Goal: Task Accomplishment & Management: Manage account settings

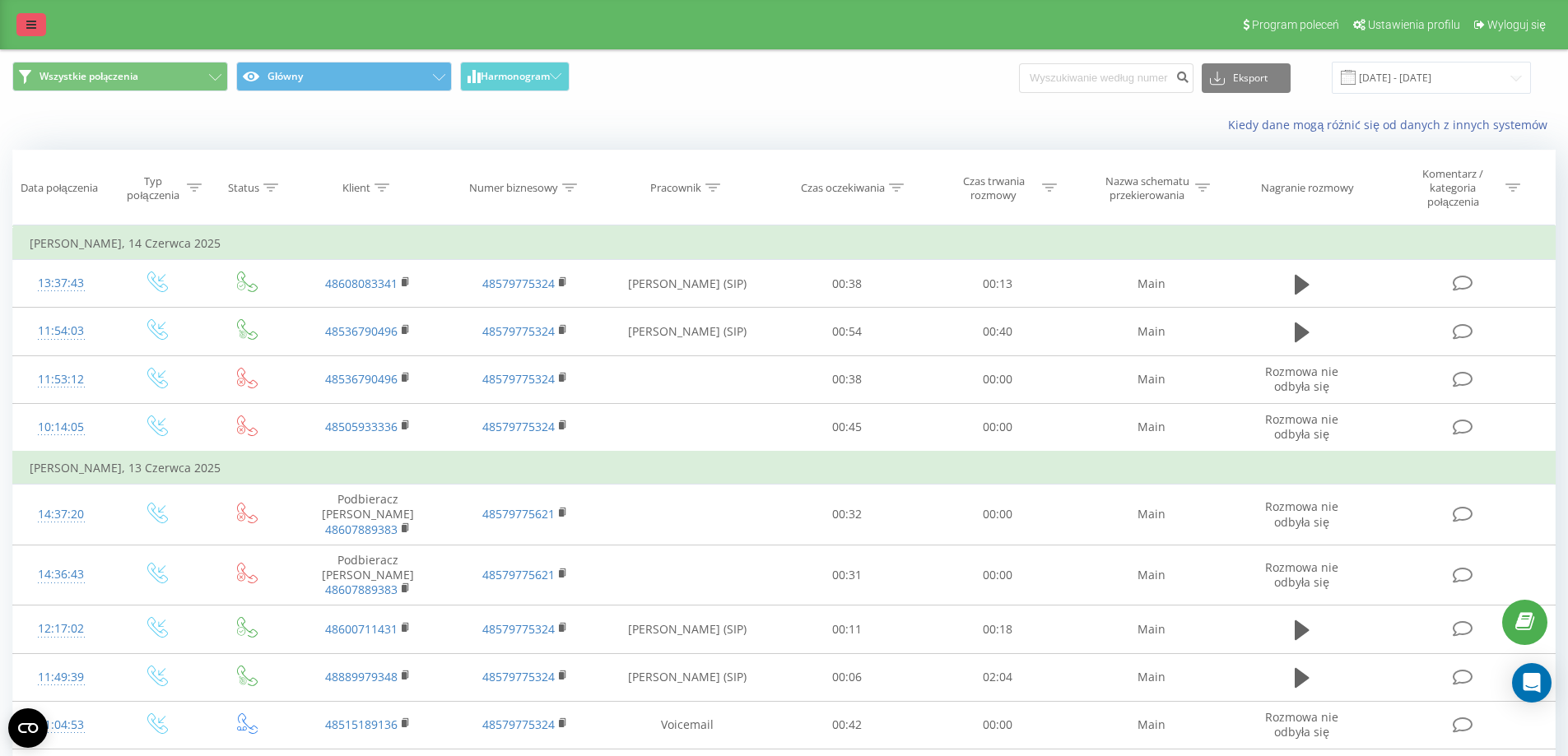
click at [21, 20] on link at bounding box center [32, 24] width 30 height 23
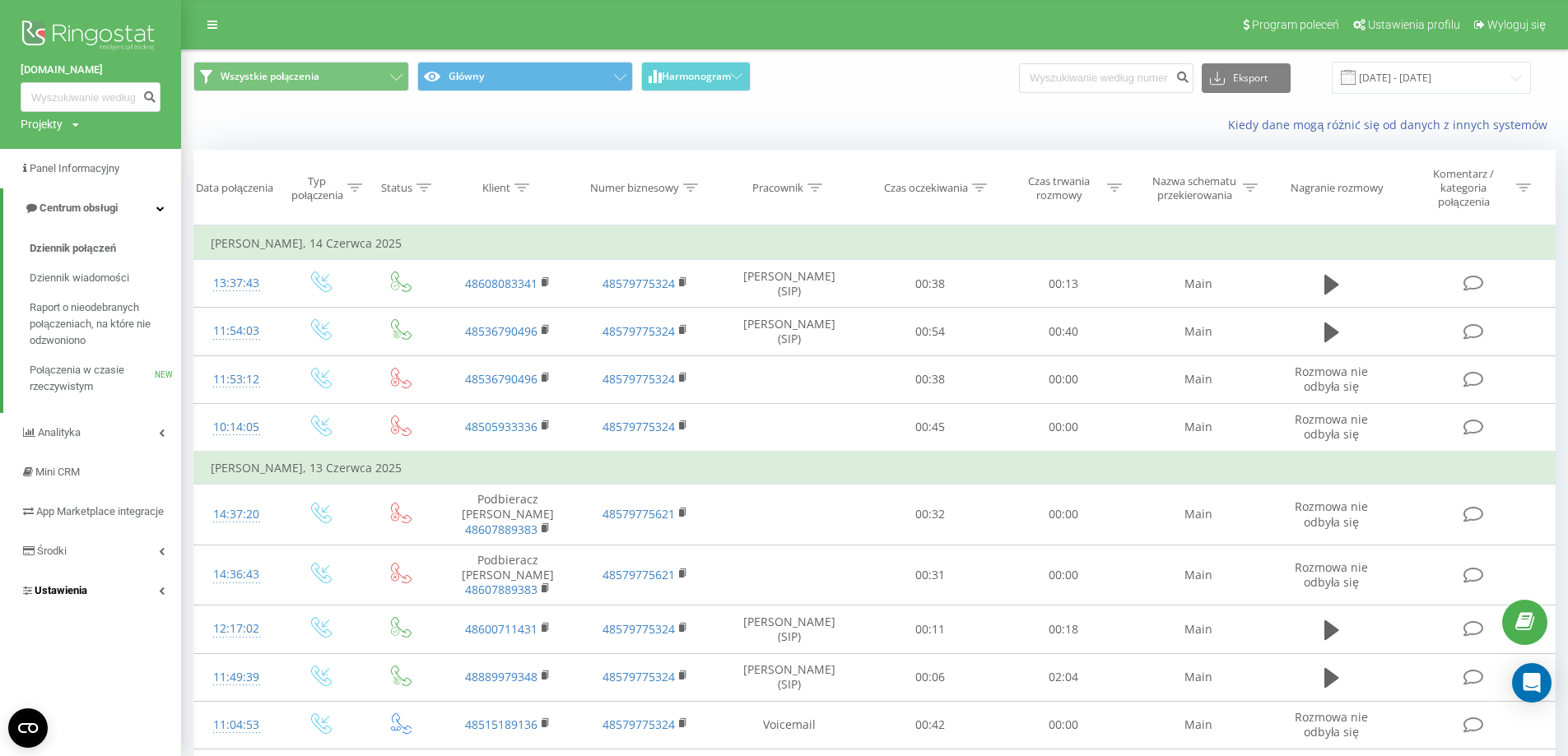
click at [80, 596] on span "Ustawienia" at bounding box center [61, 590] width 52 height 12
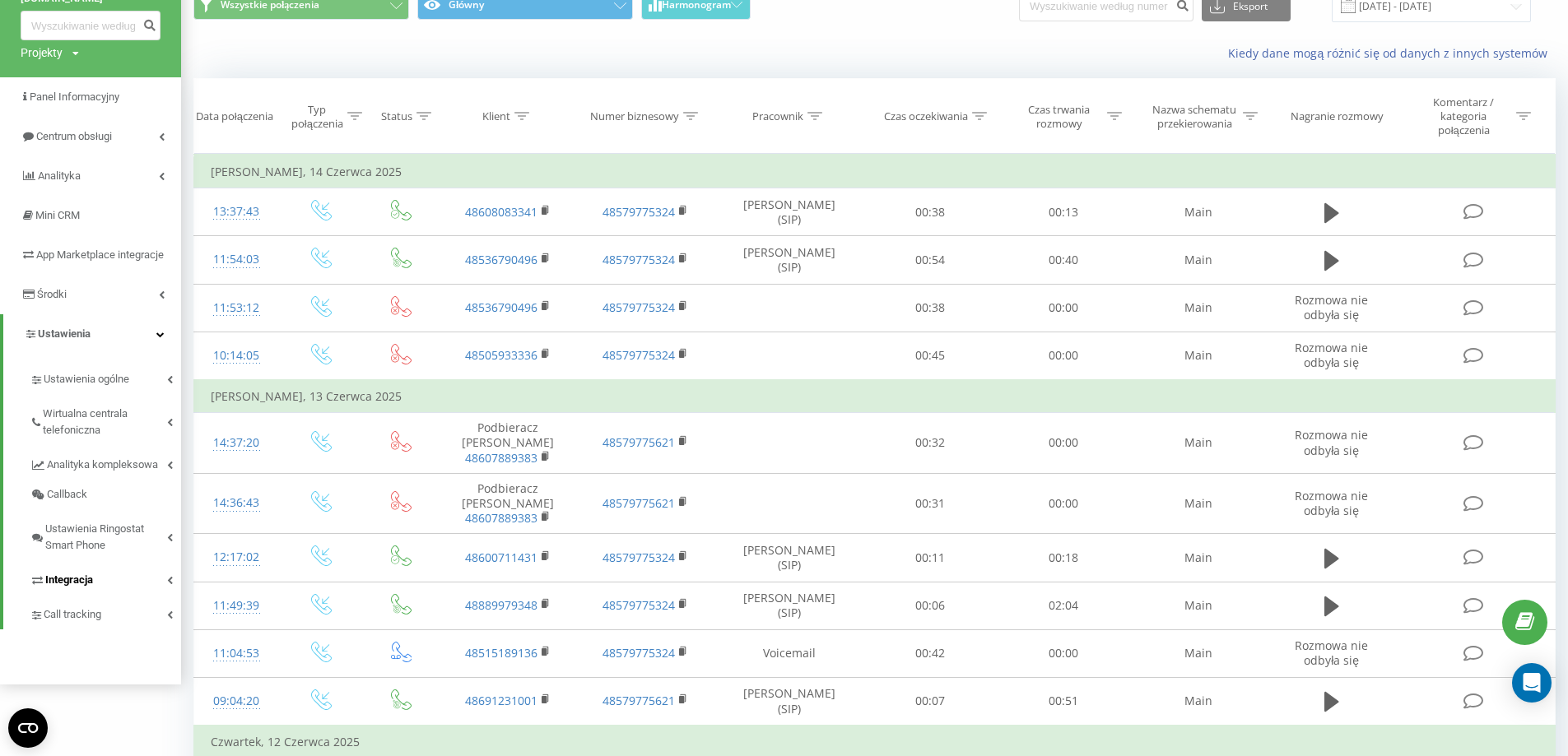
scroll to position [164, 0]
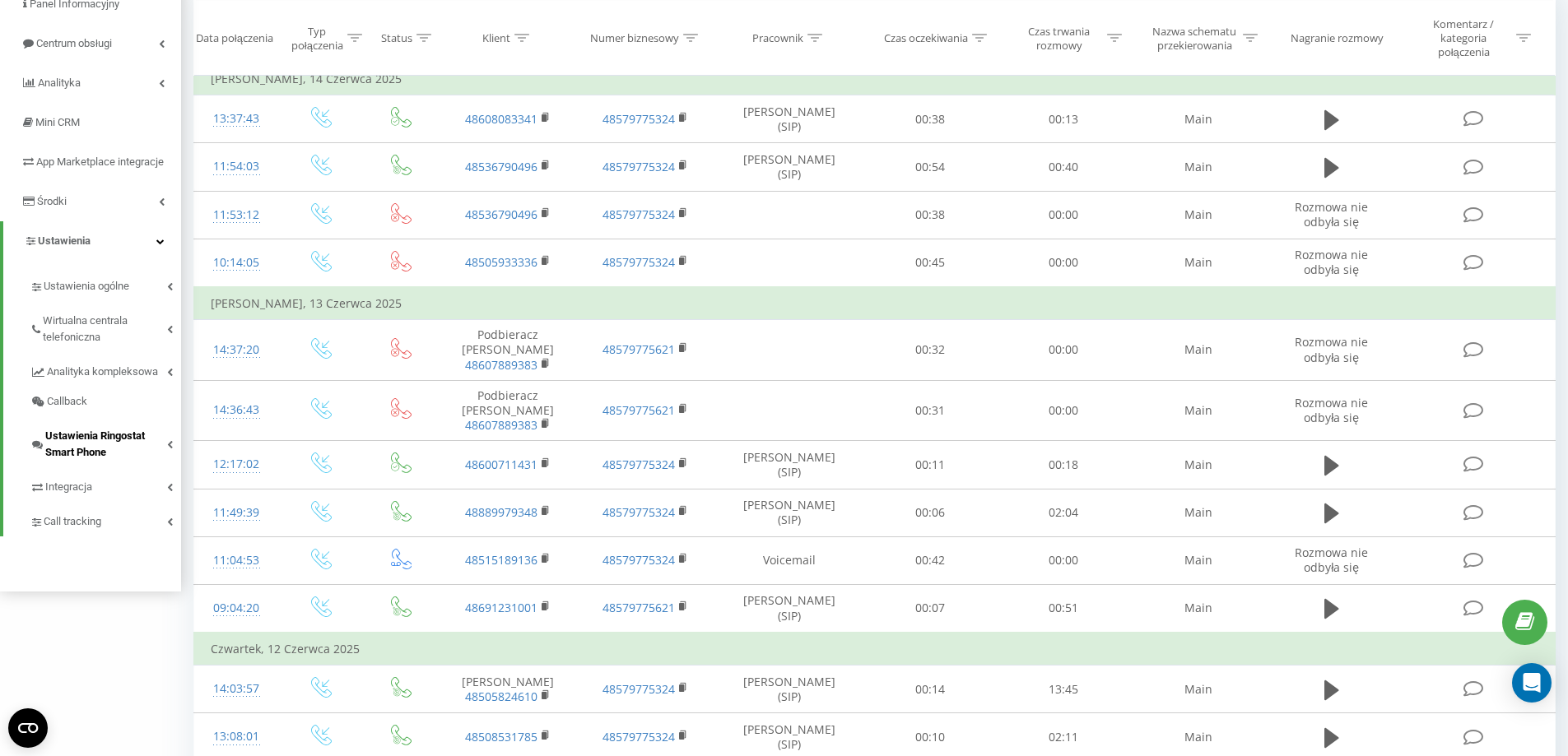
click at [105, 460] on span "Ustawienia Ringostat Smart Phone" at bounding box center [106, 443] width 121 height 33
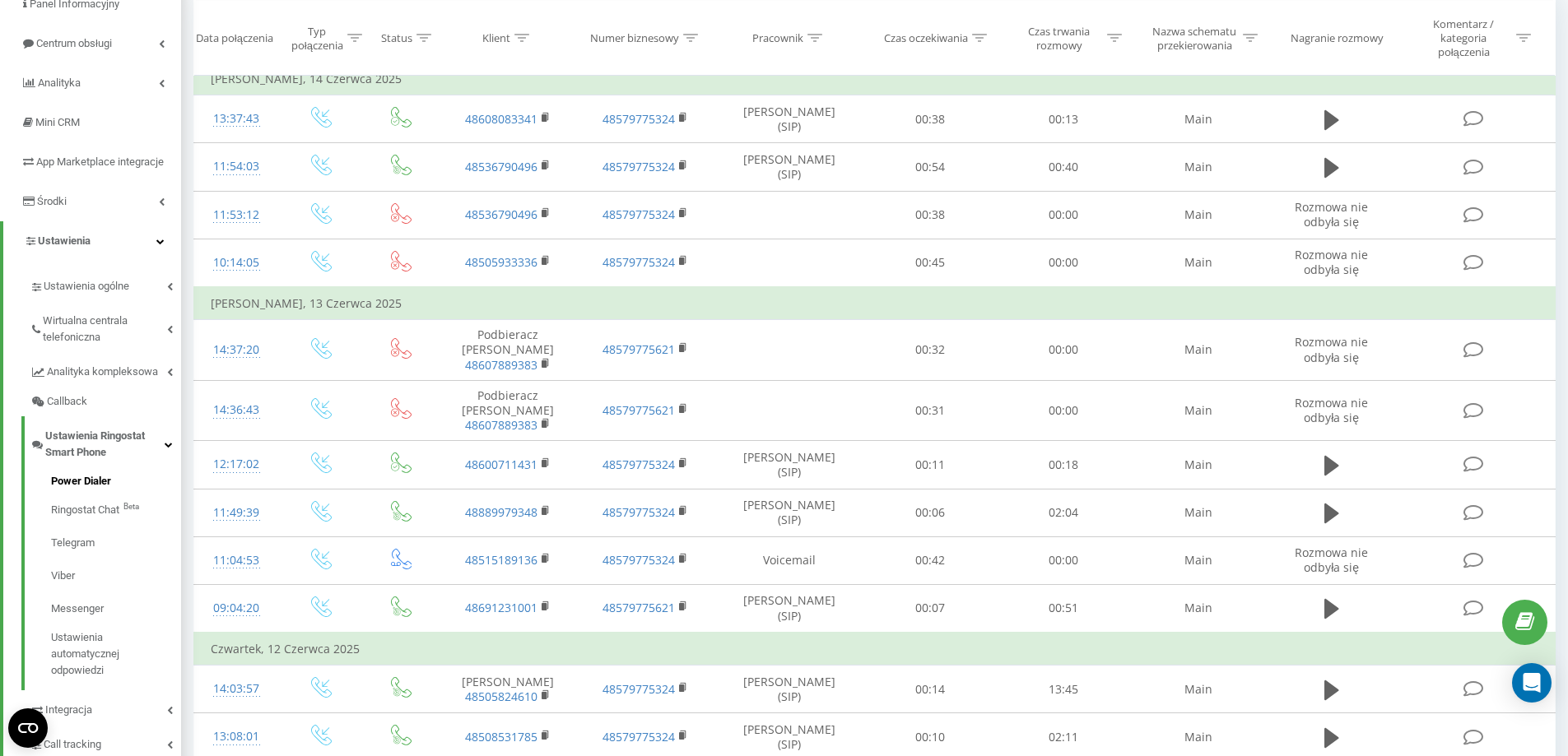
click at [106, 489] on span "Power Dialer" at bounding box center [81, 482] width 60 height 17
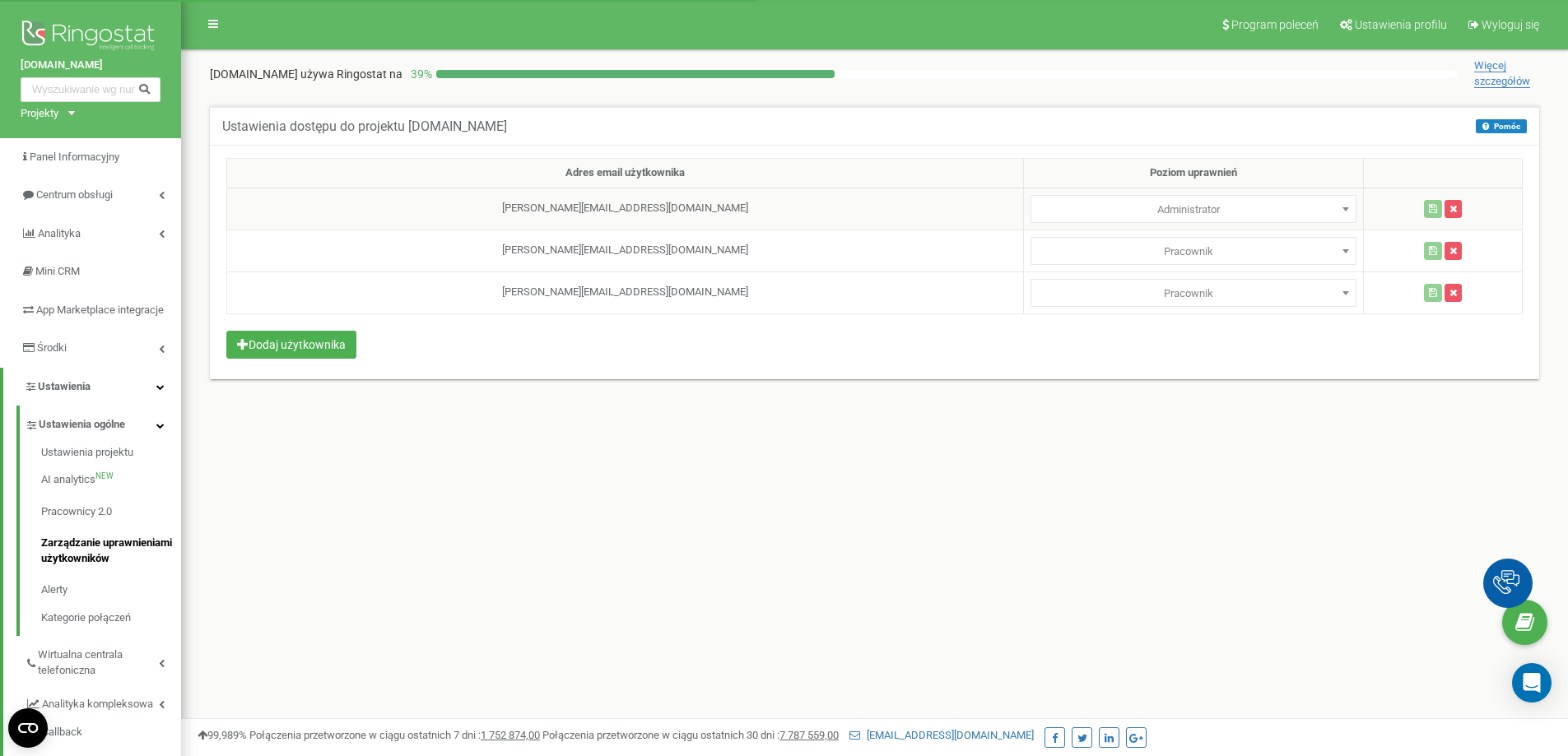
click at [572, 197] on td "[PERSON_NAME][EMAIL_ADDRESS][DOMAIN_NAME]" at bounding box center [625, 208] width 797 height 42
click at [526, 204] on td "[PERSON_NAME][EMAIL_ADDRESS][DOMAIN_NAME]" at bounding box center [625, 208] width 797 height 42
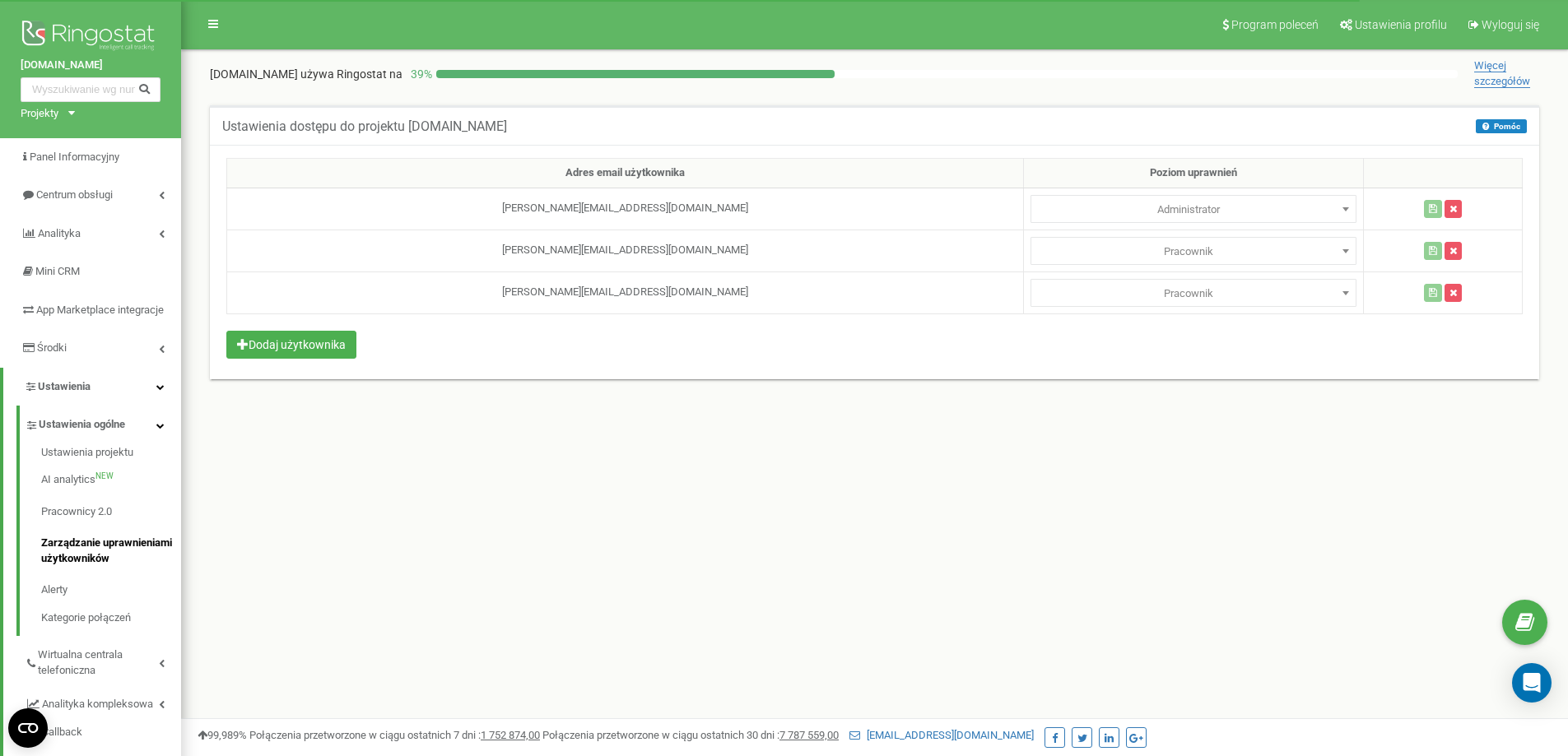
click at [1487, 69] on span "Więcej szczegółów" at bounding box center [1502, 73] width 56 height 29
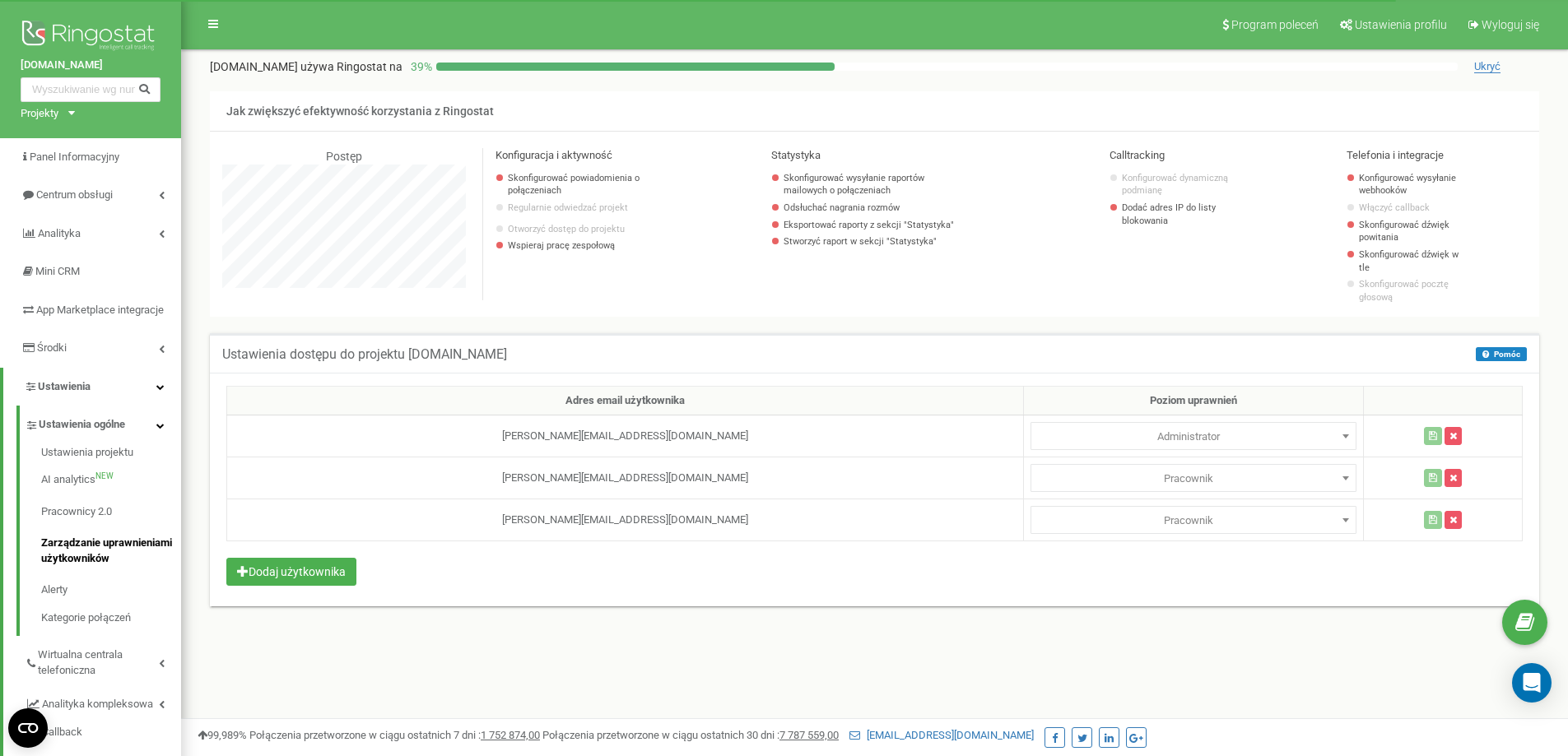
scroll to position [987, 1387]
click at [64, 145] on link "Panel Informacyjny" at bounding box center [91, 157] width 181 height 38
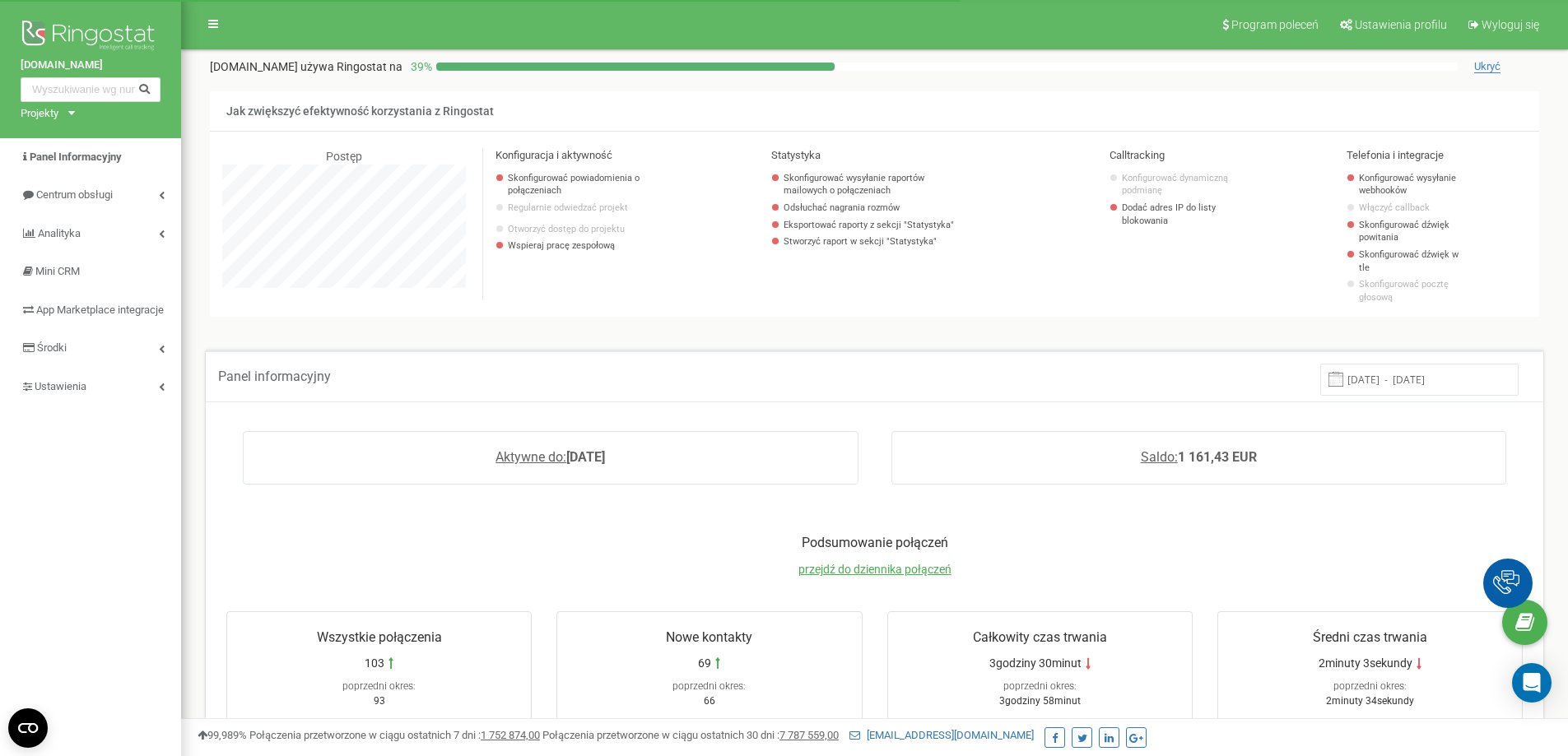
scroll to position [987, 1387]
